Goal: Information Seeking & Learning: Learn about a topic

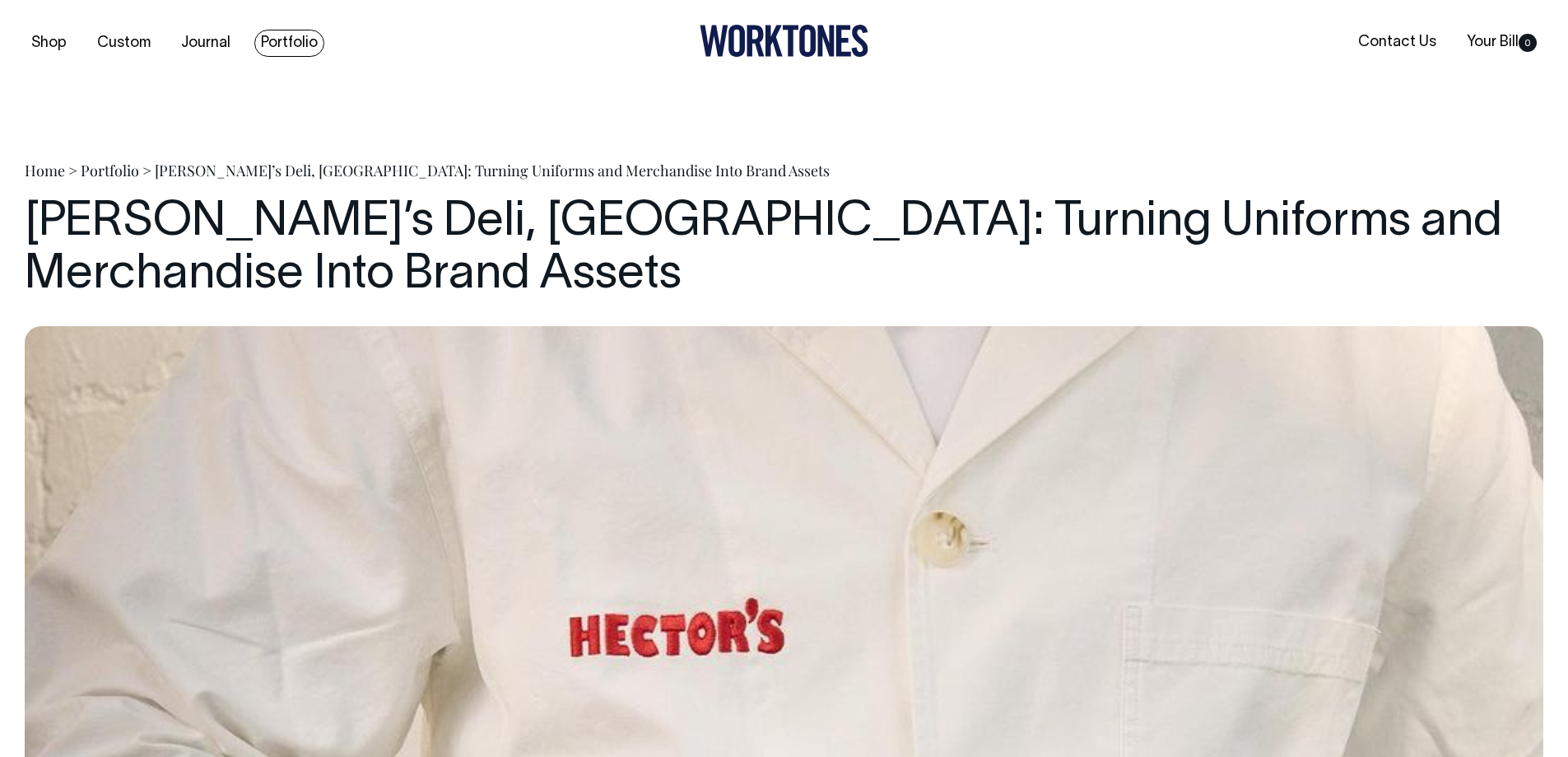
click at [280, 43] on link "Portfolio" at bounding box center [289, 43] width 70 height 27
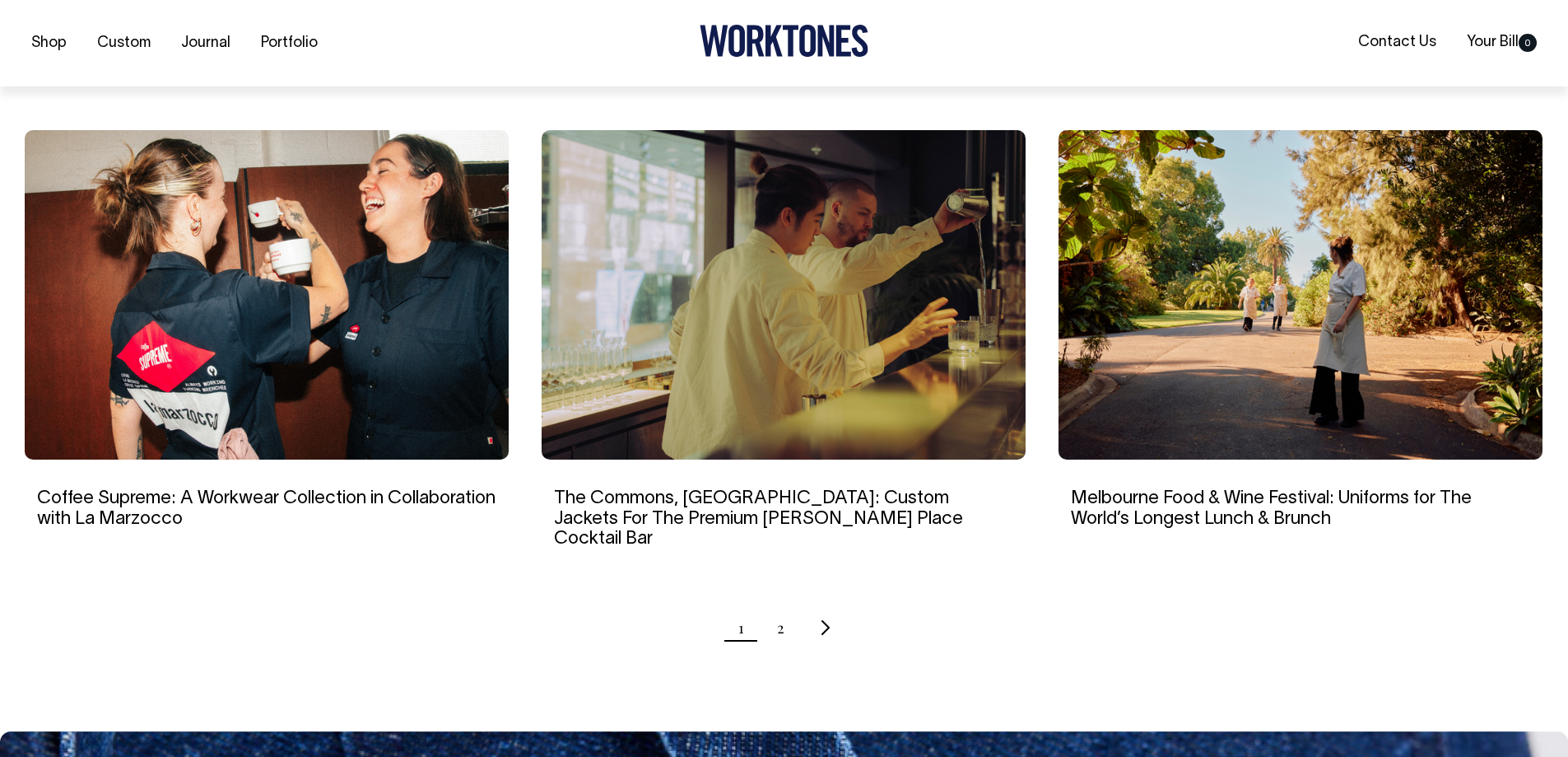
scroll to position [1482, 0]
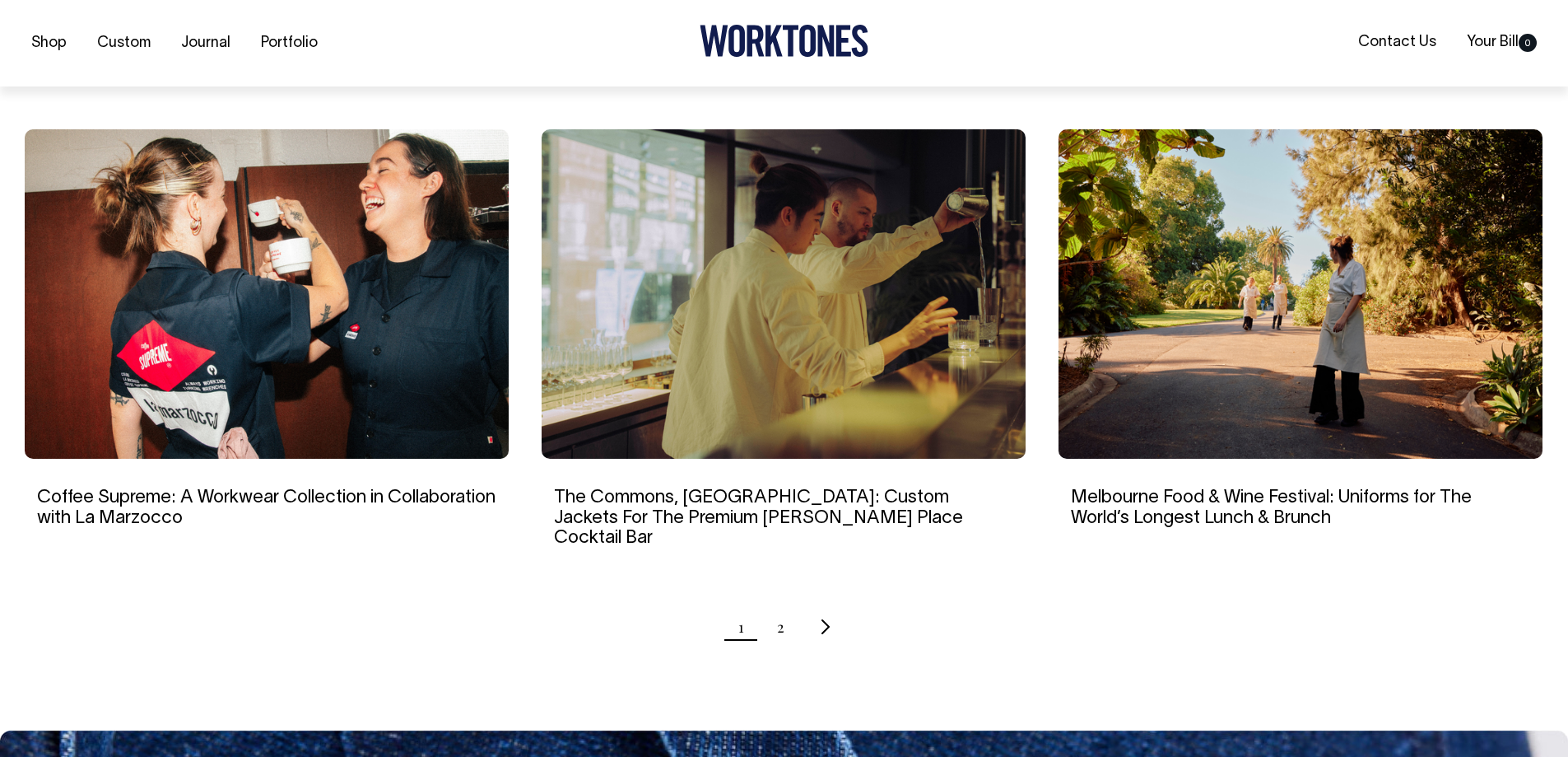
click at [942, 354] on img at bounding box center [784, 294] width 484 height 329
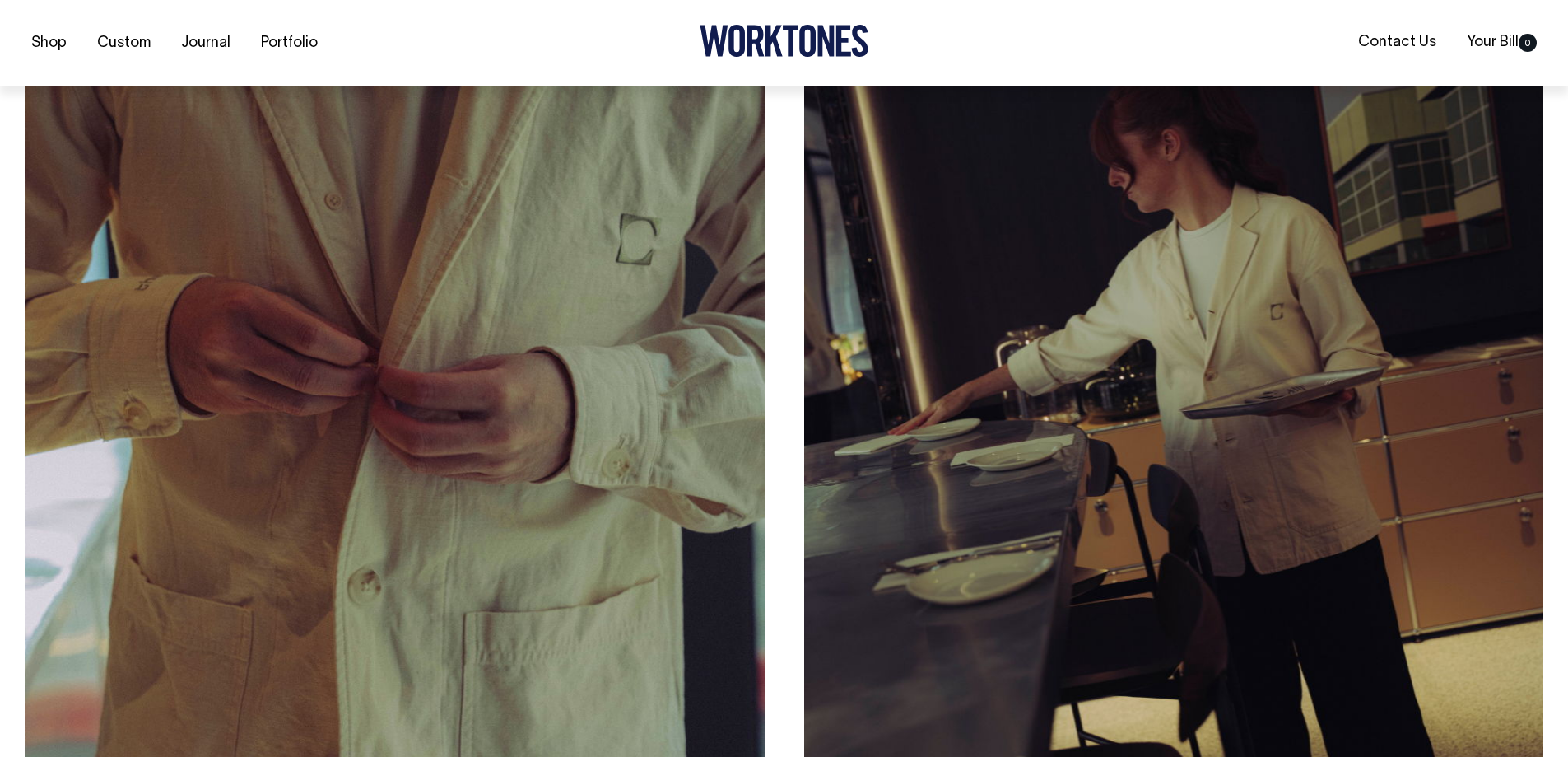
scroll to position [8892, 0]
